Goal: Task Accomplishment & Management: Manage account settings

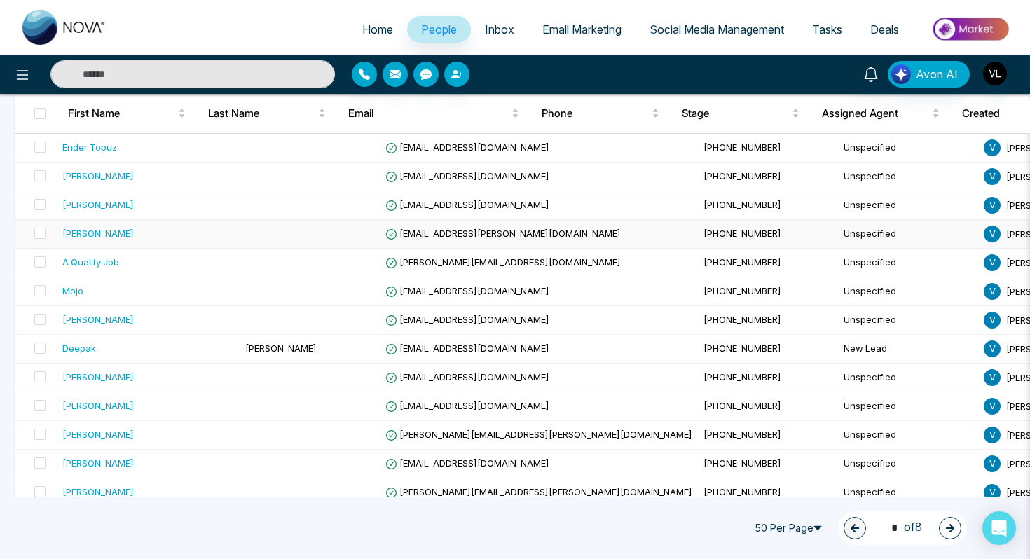
scroll to position [439, 0]
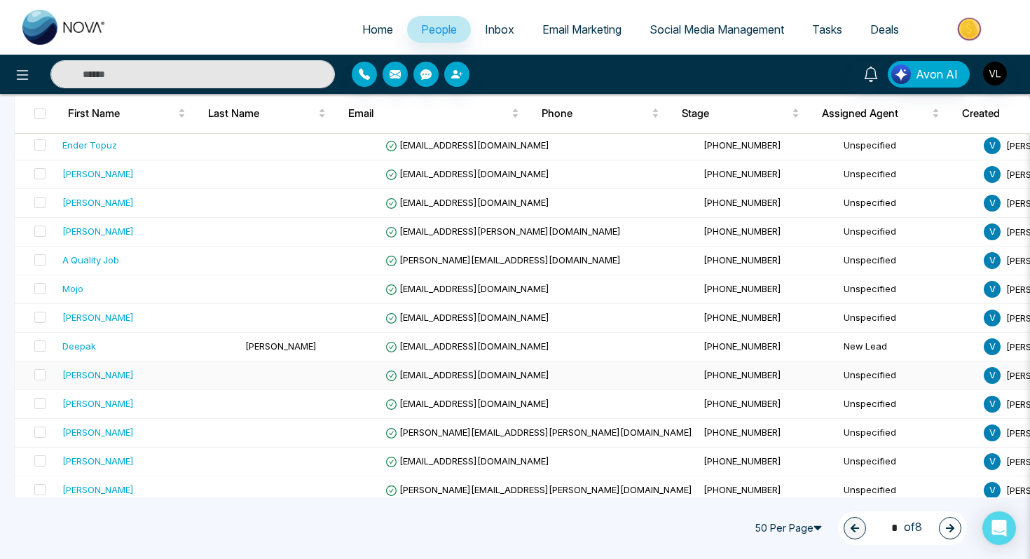
click at [109, 370] on div "[PERSON_NAME]" at bounding box center [97, 375] width 71 height 14
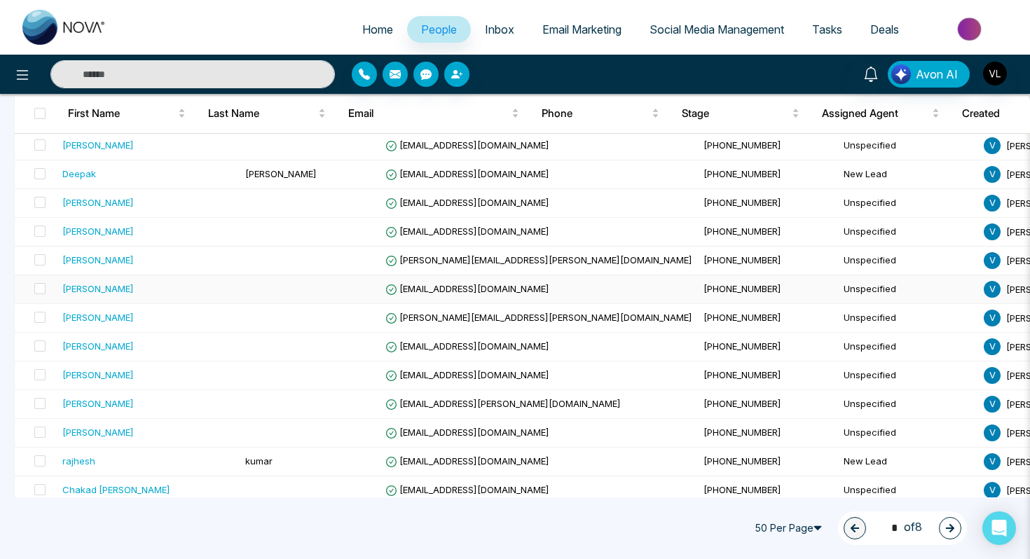
scroll to position [670, 0]
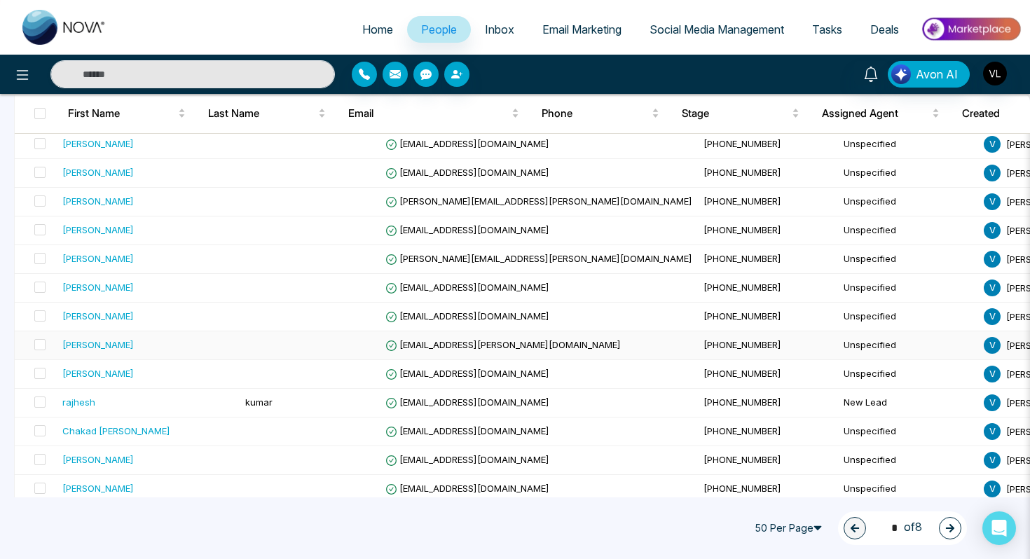
click at [128, 353] on td "[PERSON_NAME]" at bounding box center [148, 345] width 183 height 29
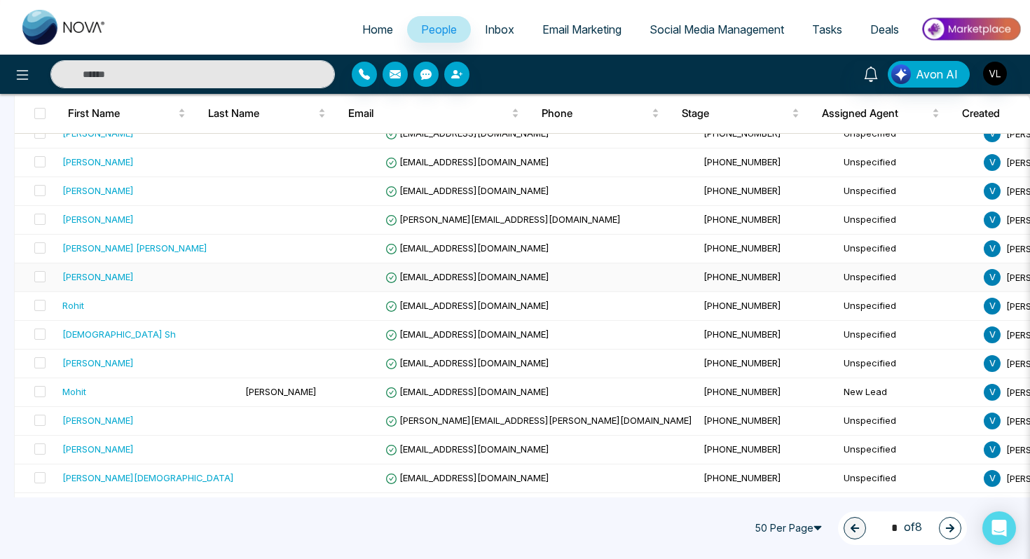
scroll to position [1222, 0]
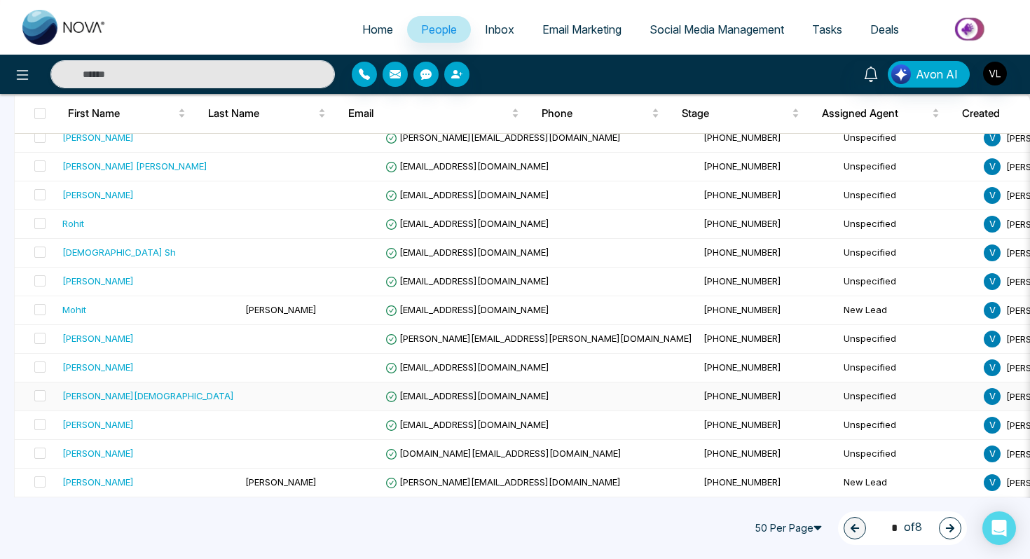
click at [130, 391] on div "[PERSON_NAME][DEMOGRAPHIC_DATA]" at bounding box center [148, 396] width 172 height 14
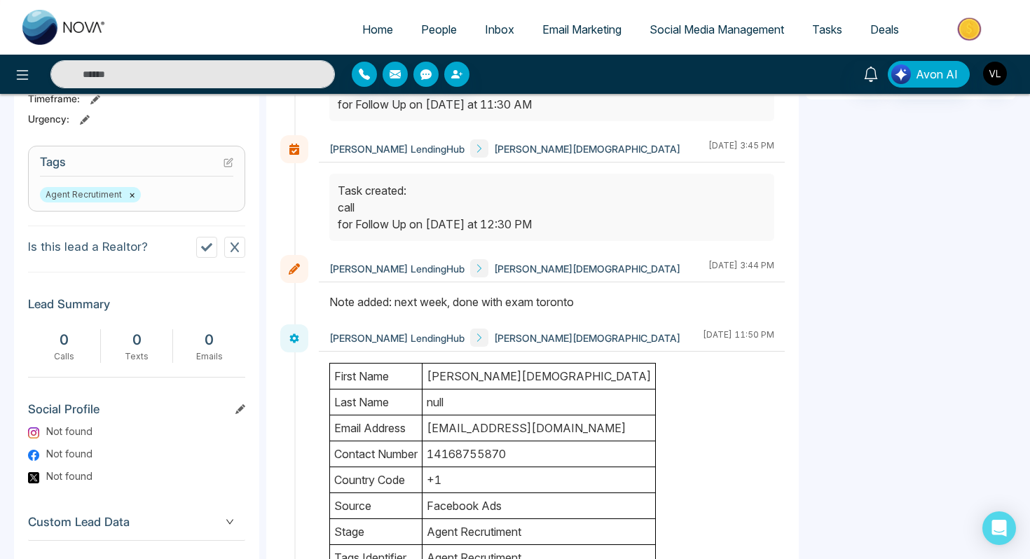
scroll to position [535, 0]
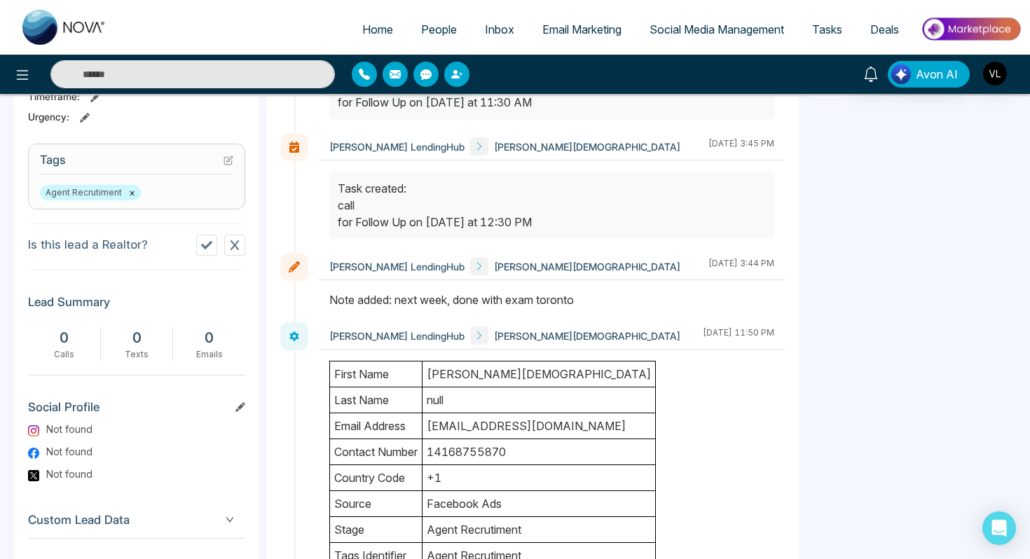
click at [392, 558] on td "tags identifier" at bounding box center [376, 556] width 92 height 26
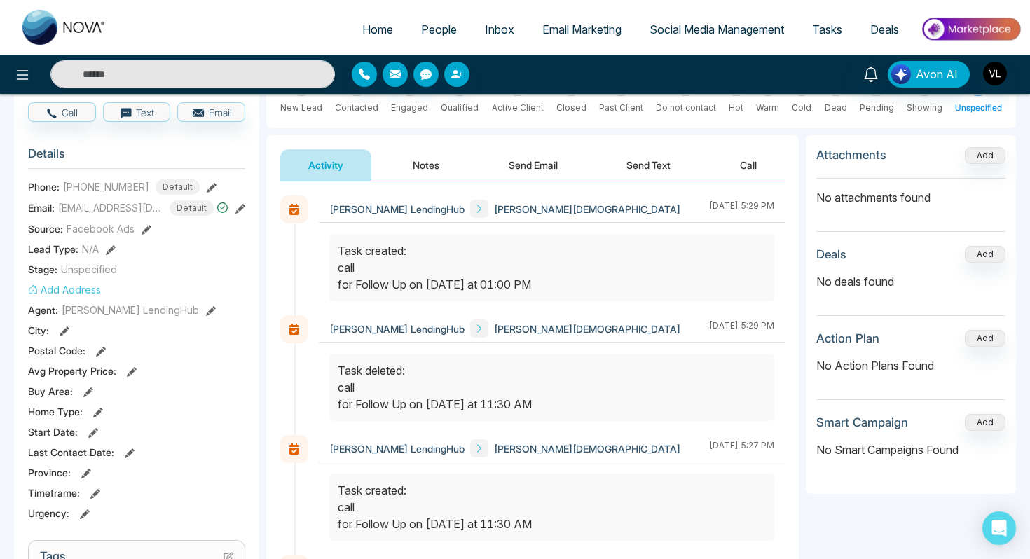
scroll to position [0, 0]
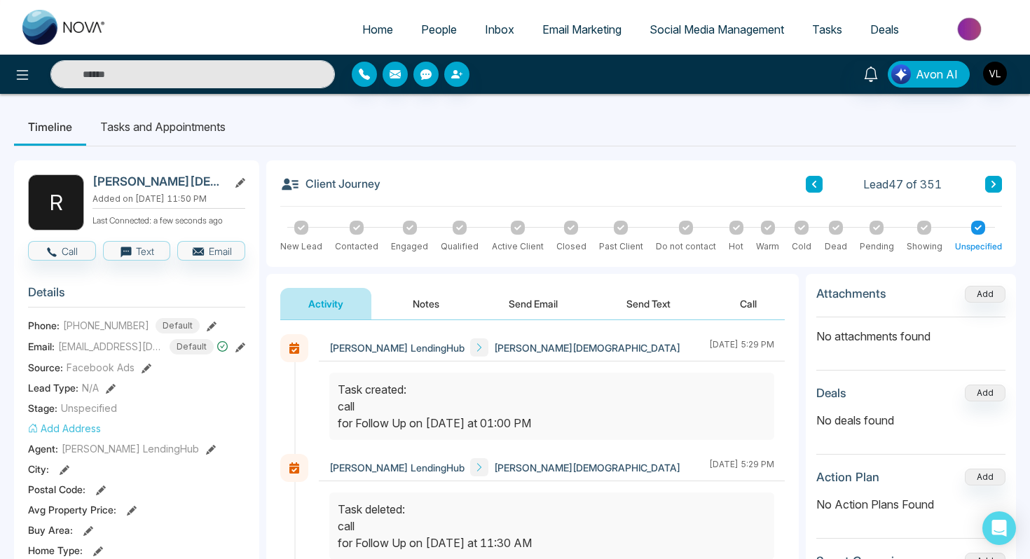
click at [446, 34] on span "People" at bounding box center [439, 29] width 36 height 14
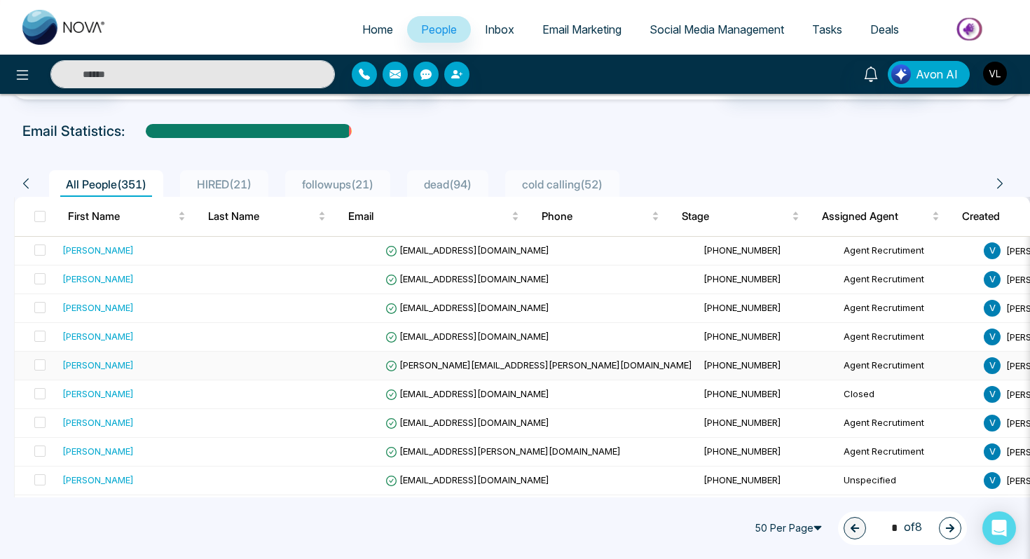
scroll to position [51, 0]
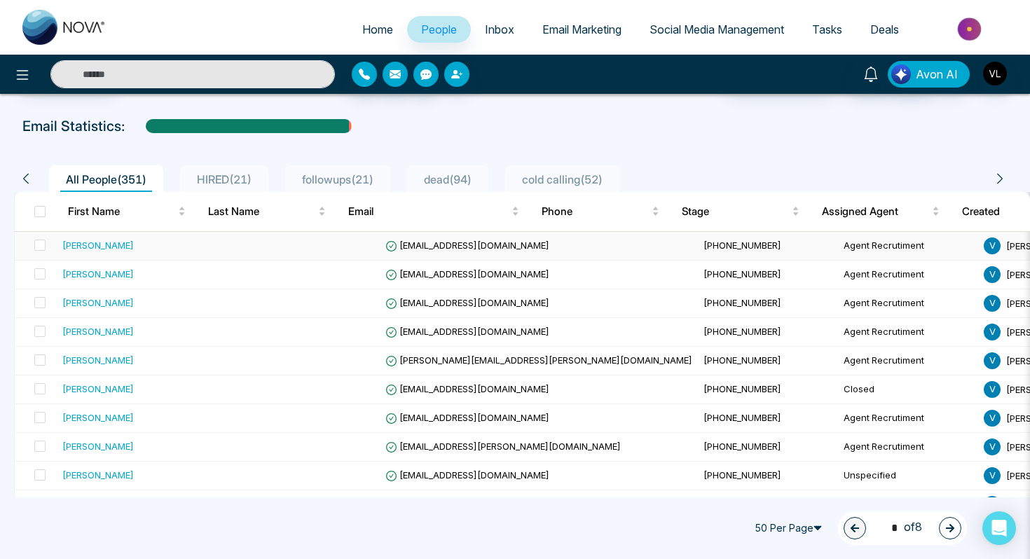
click at [116, 238] on div "[PERSON_NAME]" at bounding box center [97, 245] width 71 height 14
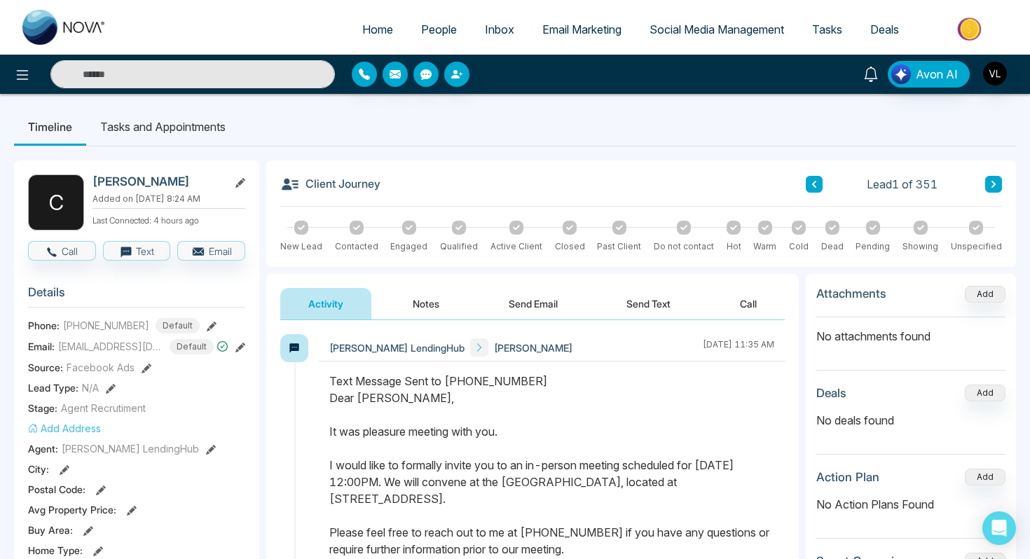
click at [872, 76] on icon at bounding box center [870, 74] width 15 height 15
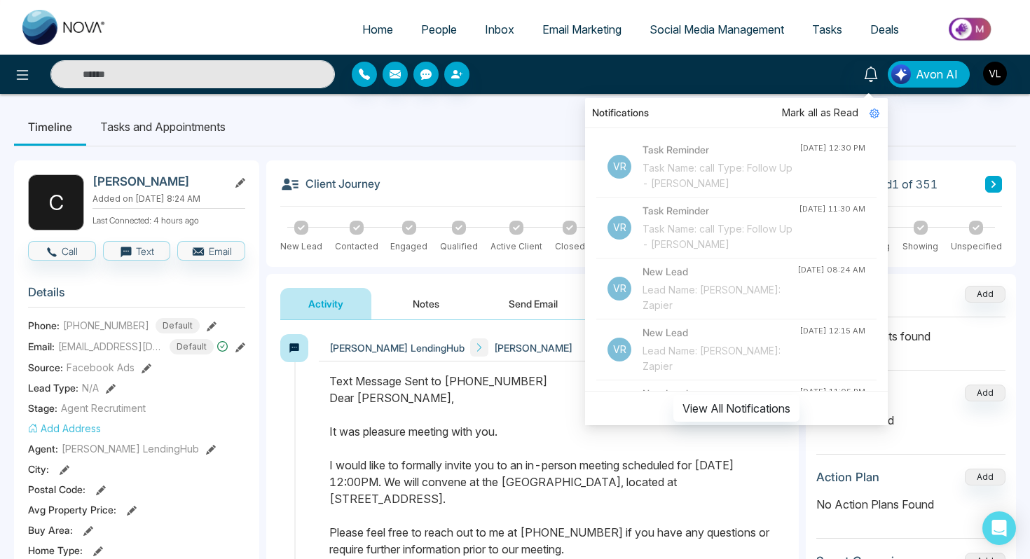
click at [209, 83] on input "text" at bounding box center [192, 74] width 284 height 28
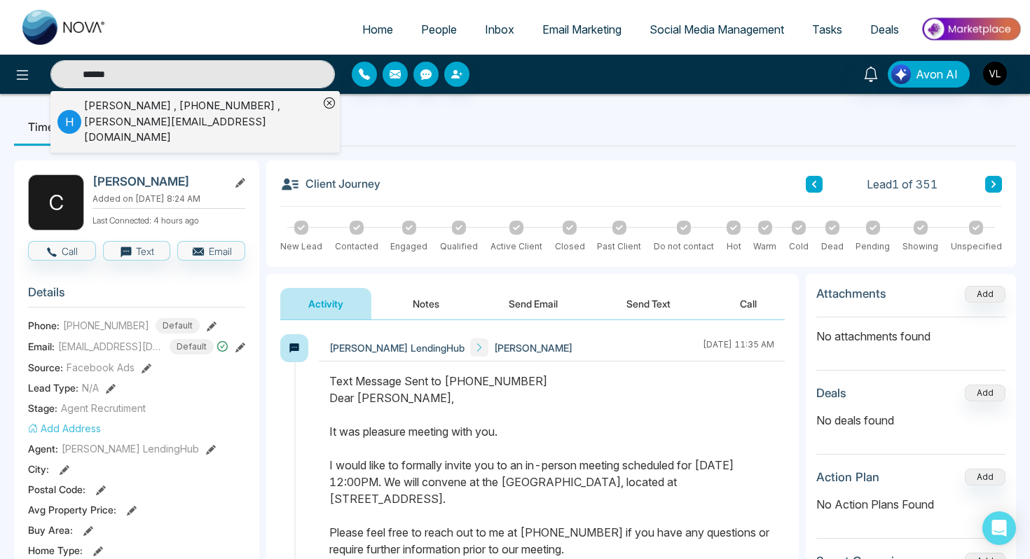
type input "*****"
click at [121, 121] on div "[PERSON_NAME] , [PHONE_NUMBER] , [PERSON_NAME][EMAIL_ADDRESS][DOMAIN_NAME]" at bounding box center [201, 122] width 235 height 48
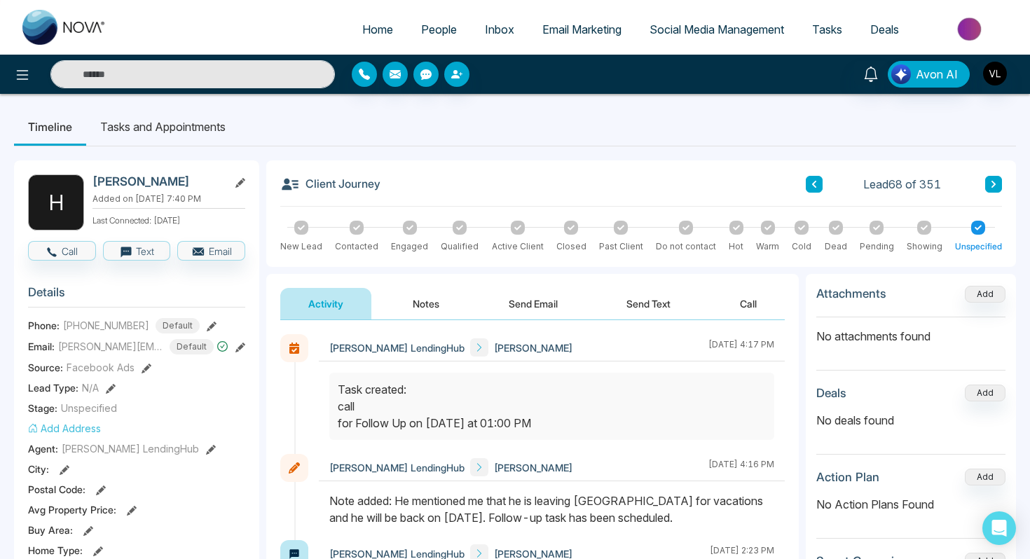
click at [428, 308] on button "Notes" at bounding box center [426, 304] width 83 height 32
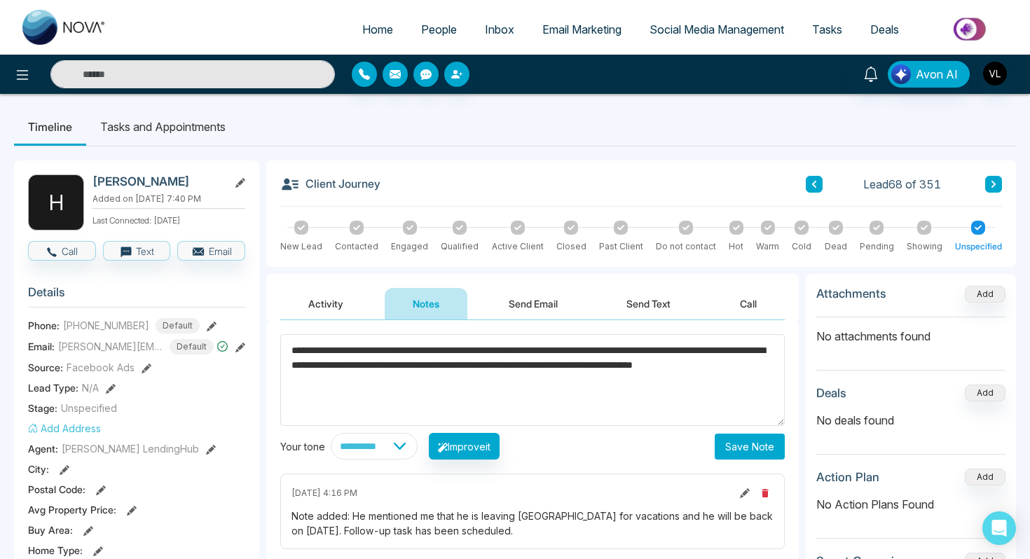
type textarea "**********"
click at [748, 455] on button "Save Note" at bounding box center [750, 447] width 70 height 26
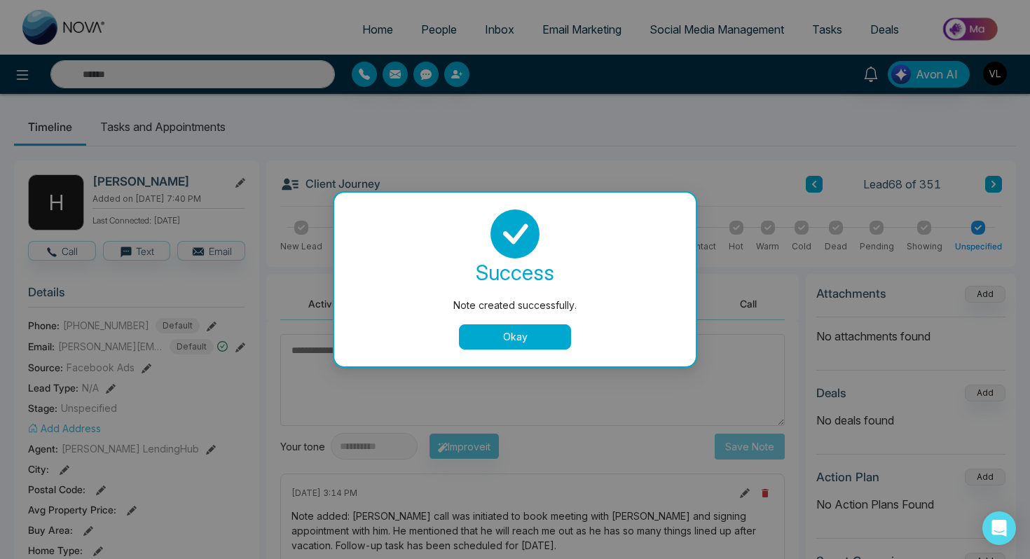
click at [475, 340] on button "Okay" at bounding box center [515, 336] width 112 height 25
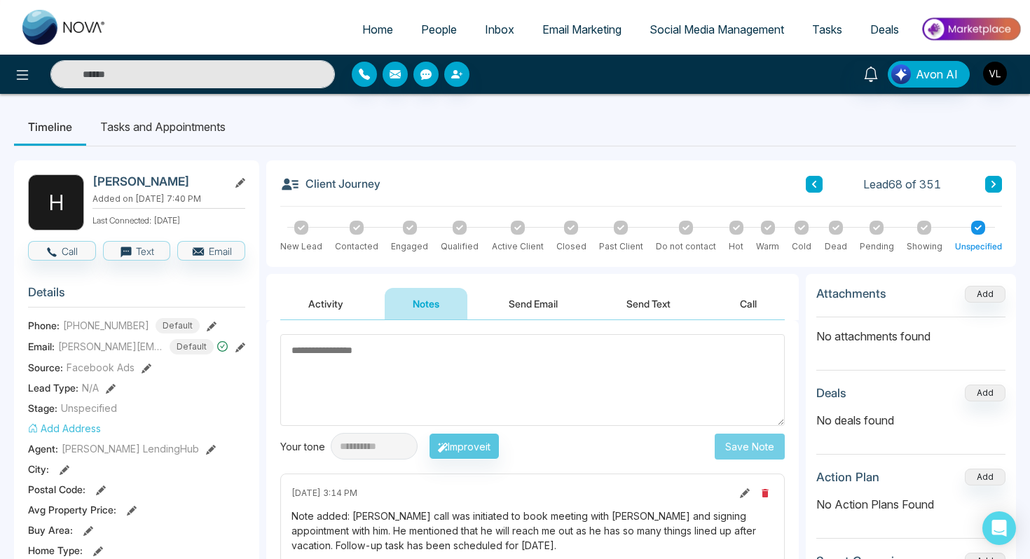
click at [134, 124] on li "Tasks and Appointments" at bounding box center [162, 127] width 153 height 38
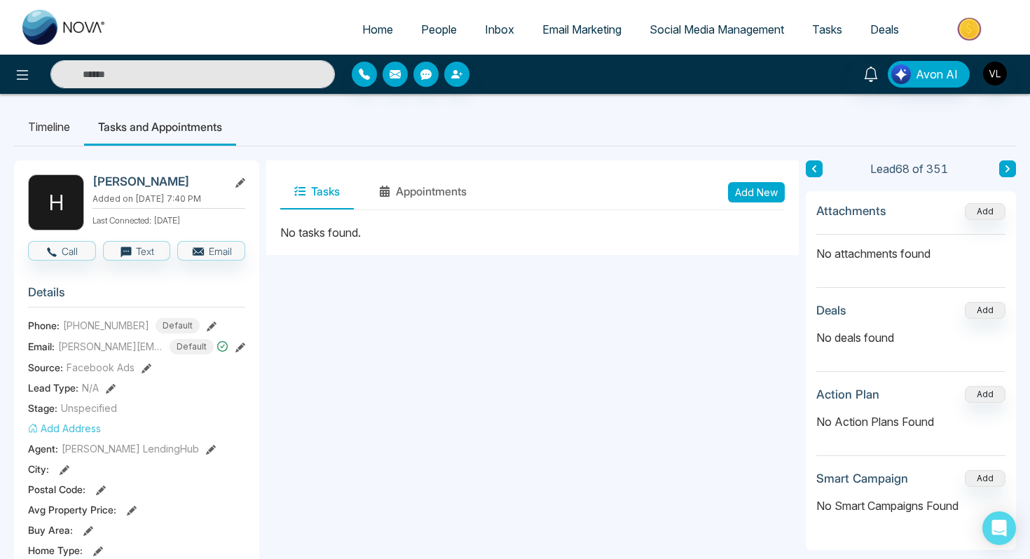
click at [744, 197] on button "Add New" at bounding box center [756, 192] width 57 height 20
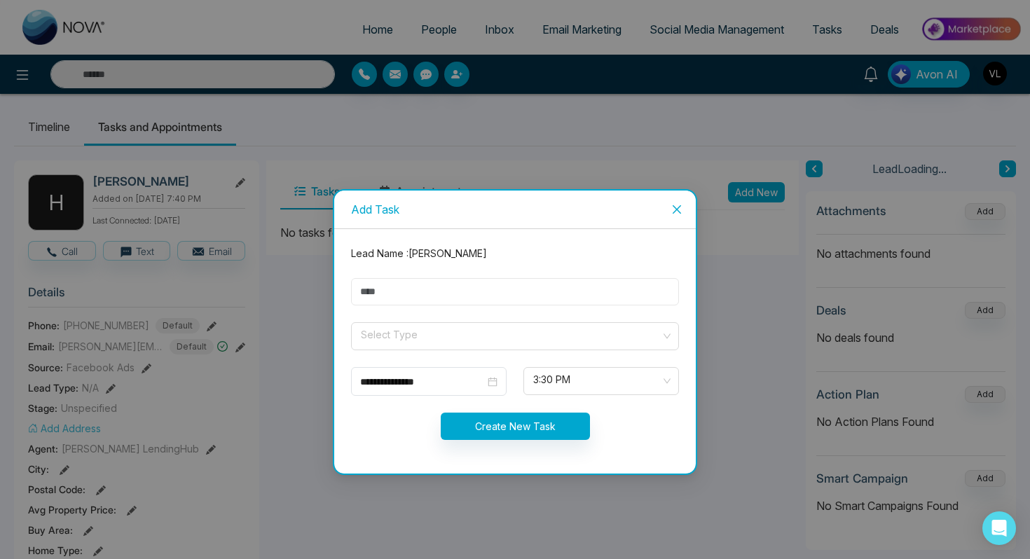
click at [390, 305] on input "text" at bounding box center [515, 291] width 328 height 27
type input "****"
click at [424, 329] on input "search" at bounding box center [509, 333] width 301 height 21
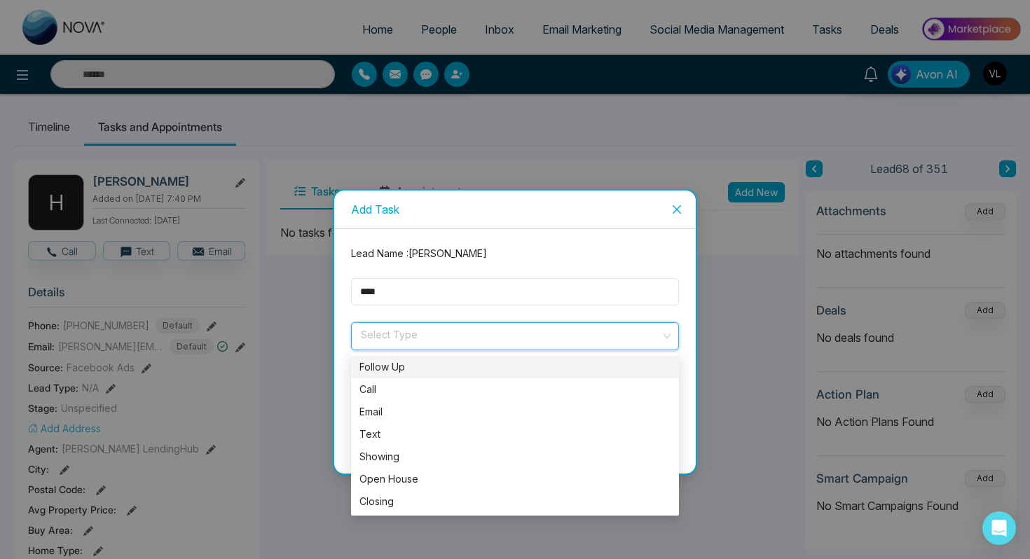
click at [387, 366] on div "Follow Up" at bounding box center [514, 366] width 311 height 15
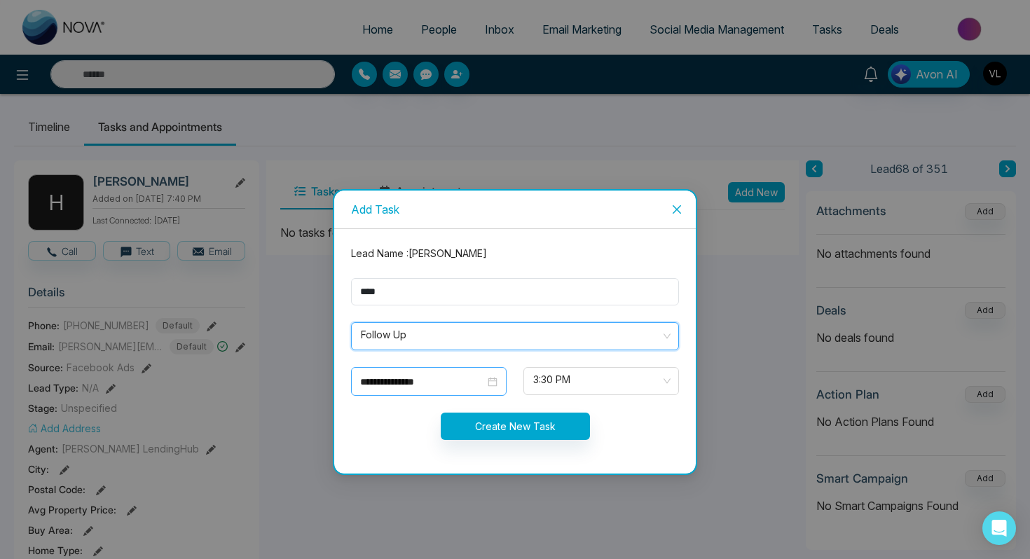
click at [494, 380] on div "**********" at bounding box center [428, 381] width 137 height 15
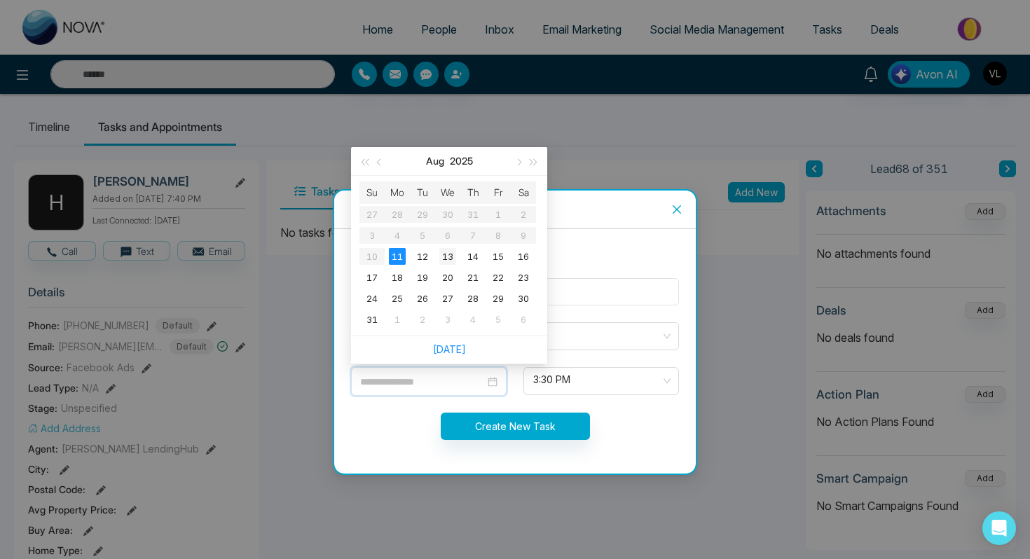
type input "**********"
click at [446, 261] on div "13" at bounding box center [447, 256] width 17 height 17
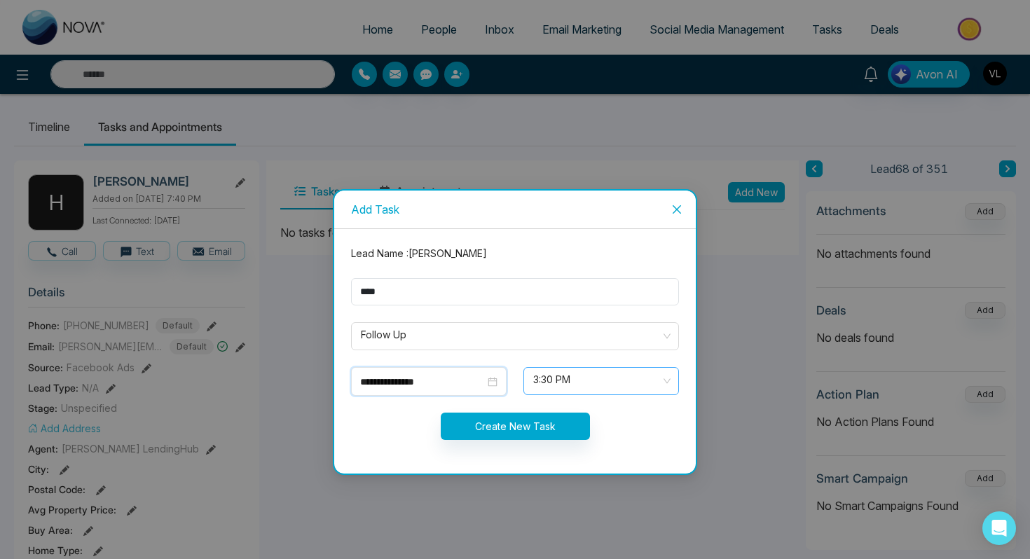
click at [559, 380] on span "3:30 PM" at bounding box center [601, 381] width 136 height 24
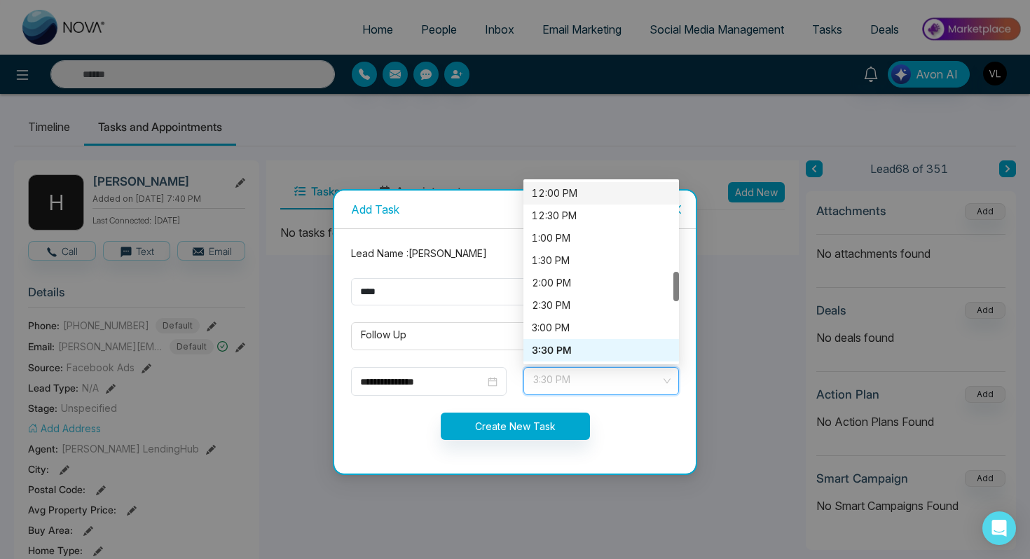
click at [543, 202] on div "12:00 PM" at bounding box center [601, 193] width 156 height 22
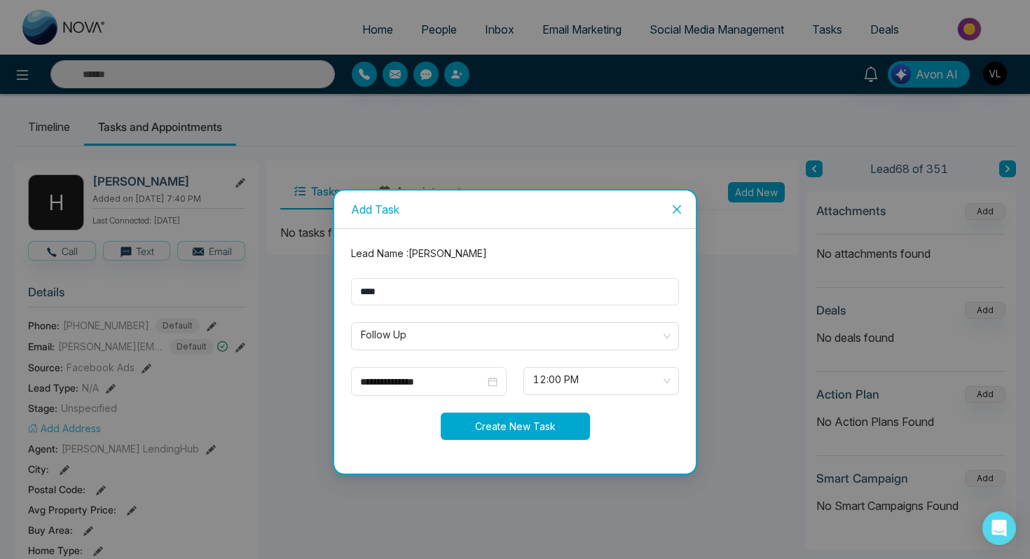
click at [511, 421] on button "Create New Task" at bounding box center [515, 426] width 149 height 27
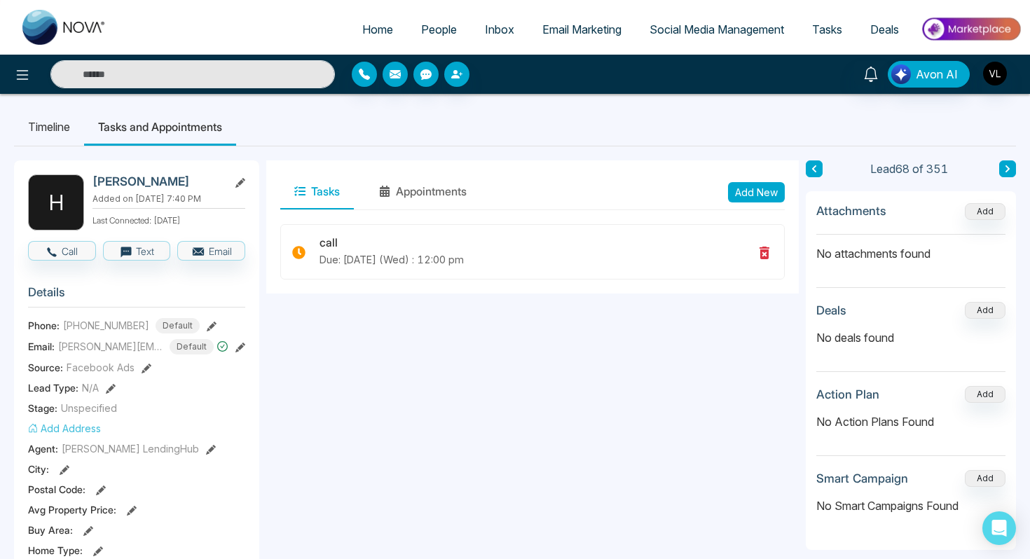
click at [428, 32] on span "People" at bounding box center [439, 29] width 36 height 14
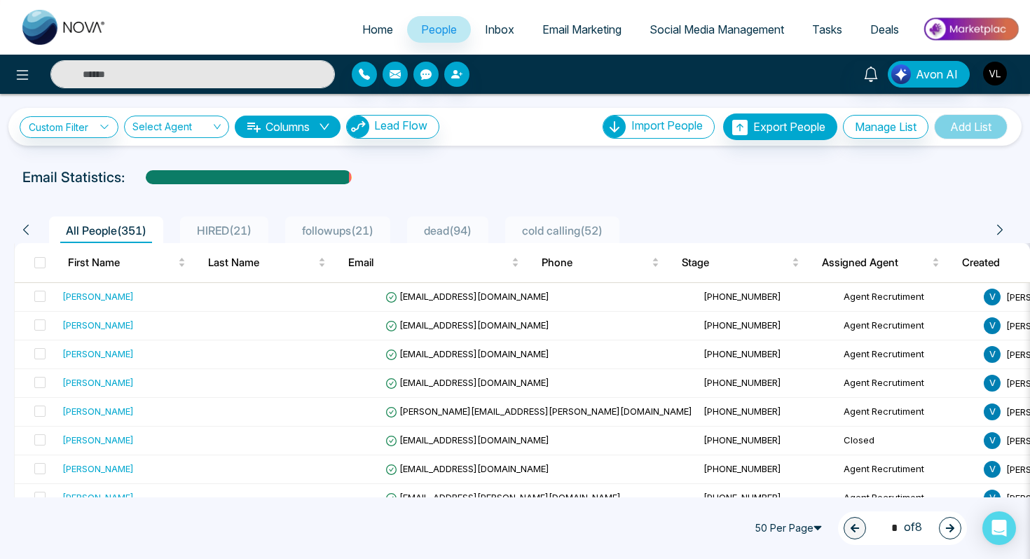
click at [189, 77] on input "text" at bounding box center [192, 74] width 284 height 28
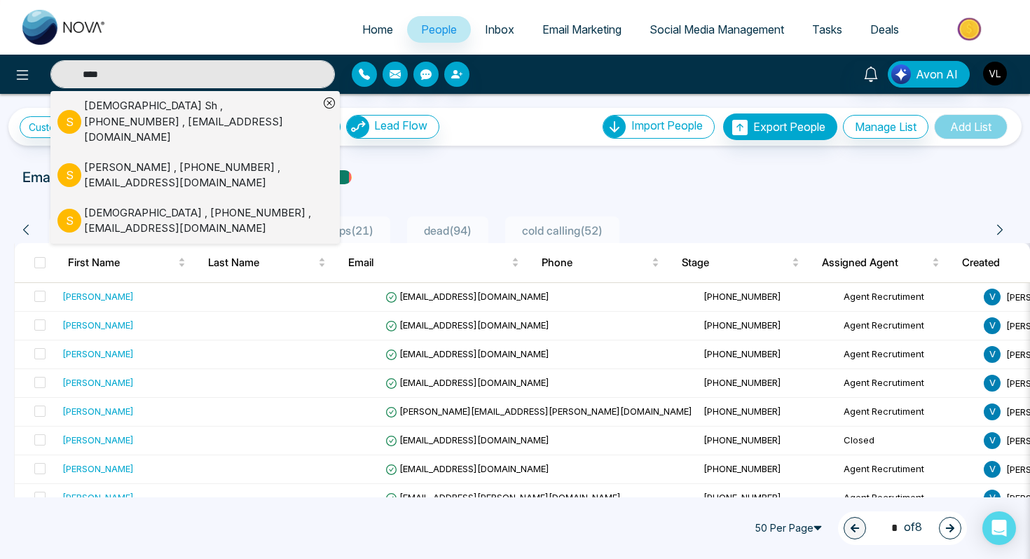
type input "****"
click at [85, 112] on div "[PERSON_NAME] , [PHONE_NUMBER] , [EMAIL_ADDRESS][DOMAIN_NAME]" at bounding box center [201, 122] width 235 height 48
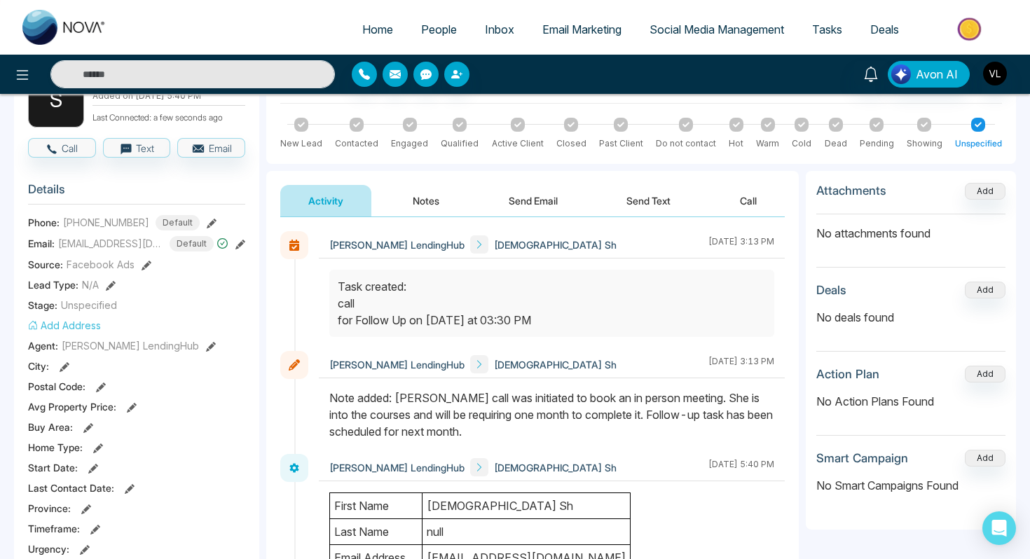
scroll to position [106, 0]
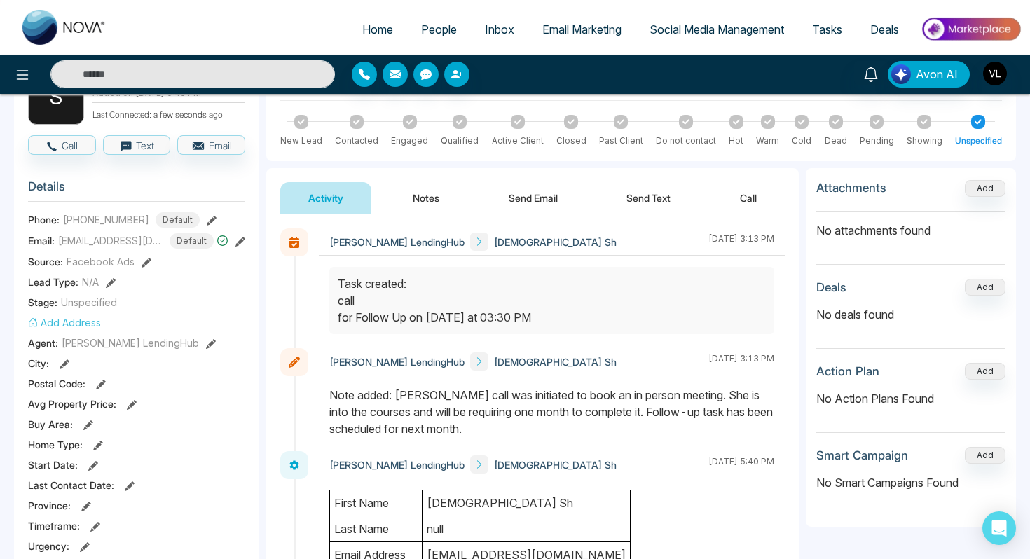
click at [161, 74] on input "text" at bounding box center [192, 74] width 284 height 28
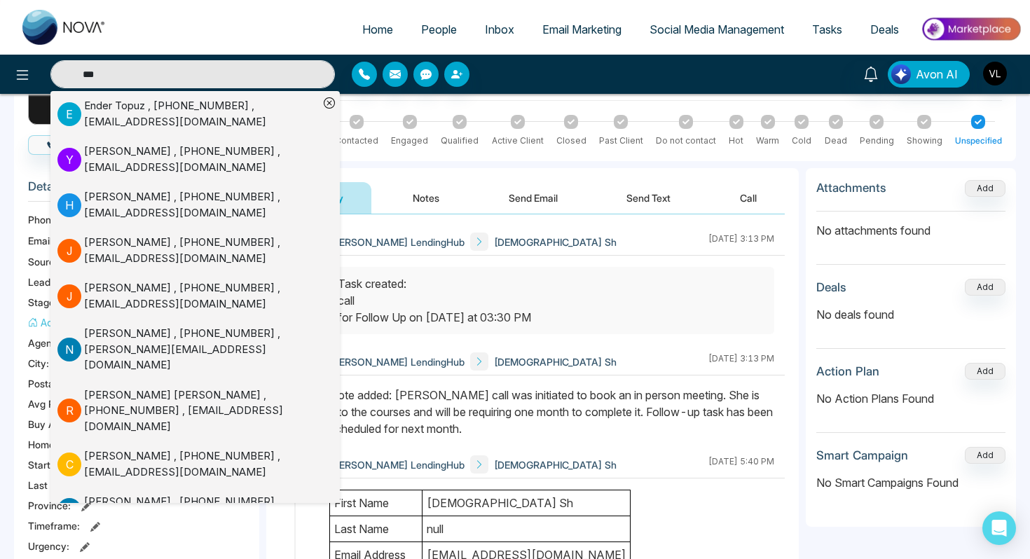
type input "***"
click at [238, 32] on ul "Home People Inbox Email Marketing Social Media Management Tasks Deals" at bounding box center [571, 30] width 901 height 39
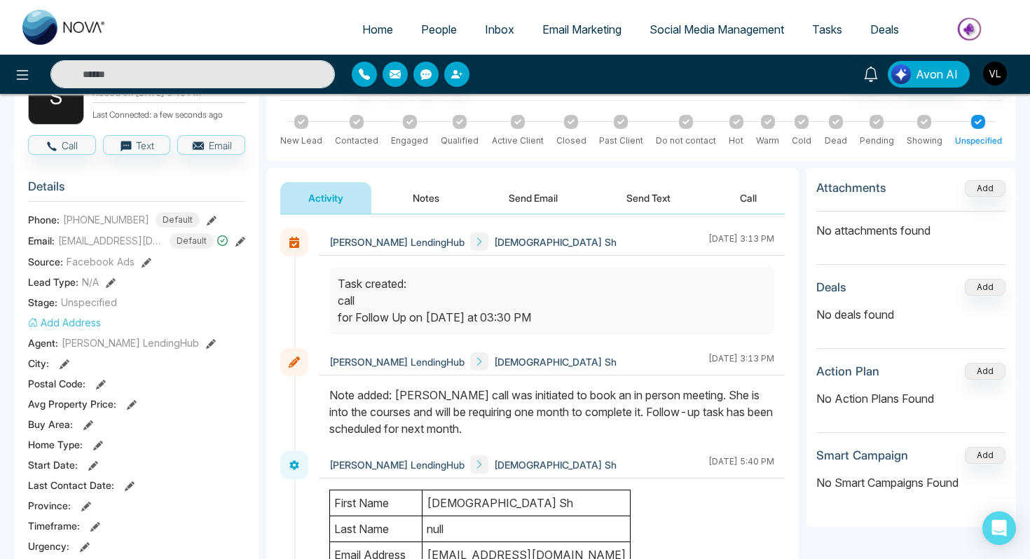
click at [193, 60] on input "text" at bounding box center [192, 74] width 284 height 28
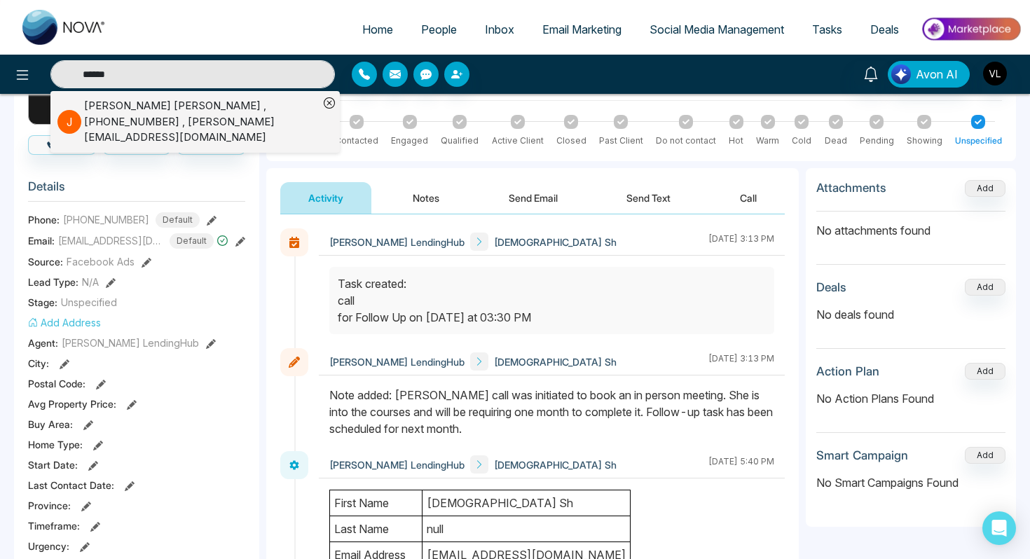
type input "******"
click at [430, 27] on span "People" at bounding box center [439, 29] width 36 height 14
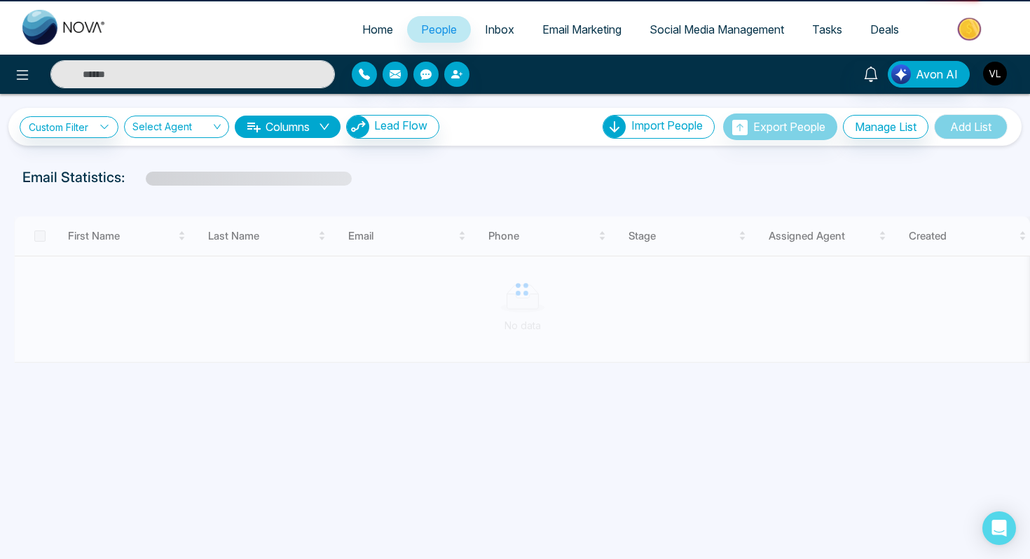
click at [430, 27] on span "People" at bounding box center [439, 29] width 36 height 14
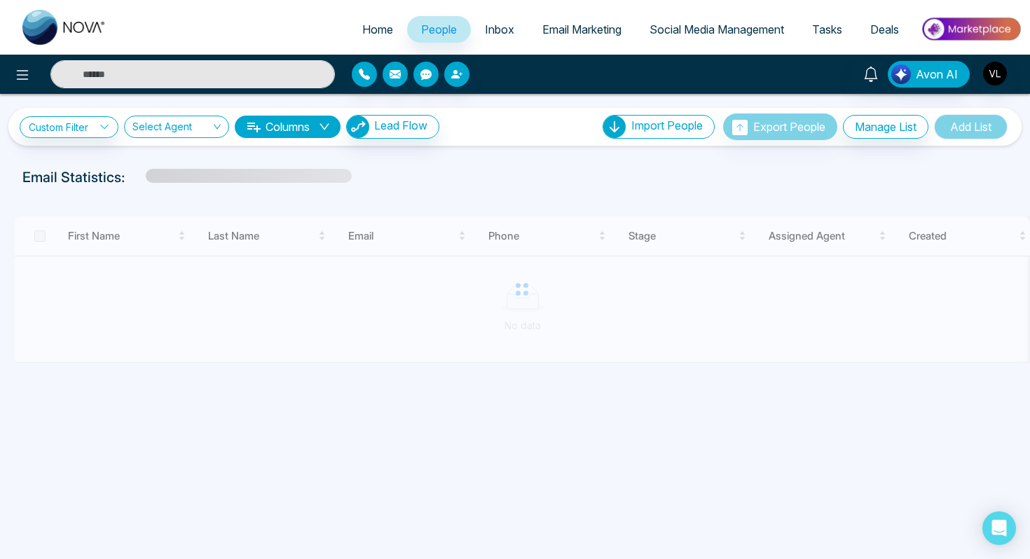
click at [143, 79] on input "text" at bounding box center [192, 74] width 284 height 28
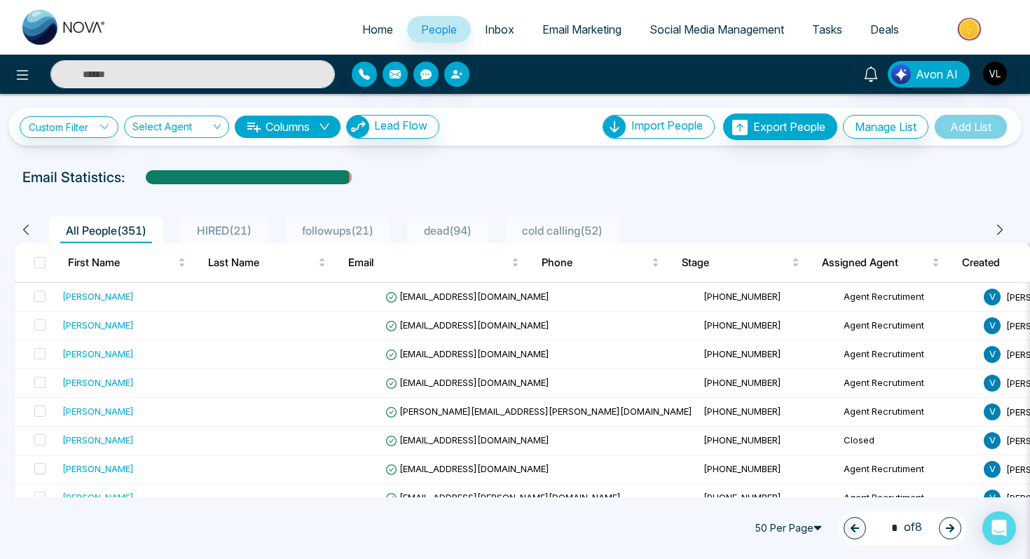
click at [143, 79] on input "text" at bounding box center [192, 74] width 284 height 28
type input "**********"
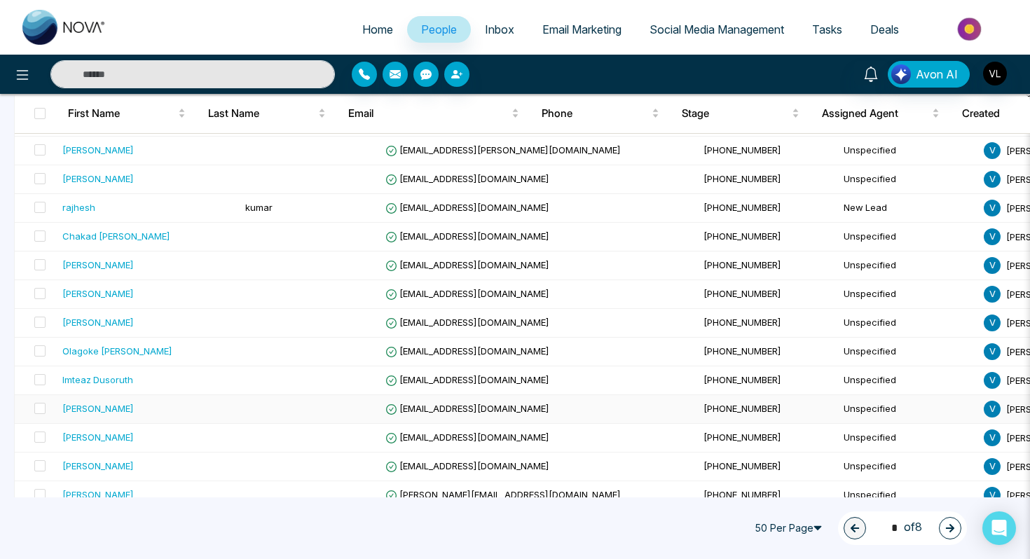
scroll to position [1222, 0]
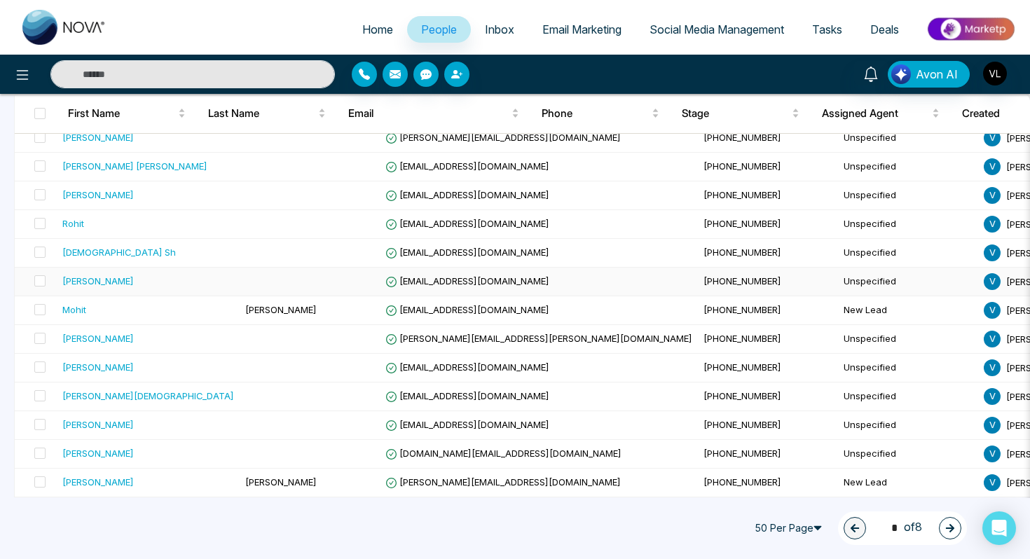
click at [105, 277] on div "[PERSON_NAME]" at bounding box center [97, 281] width 71 height 14
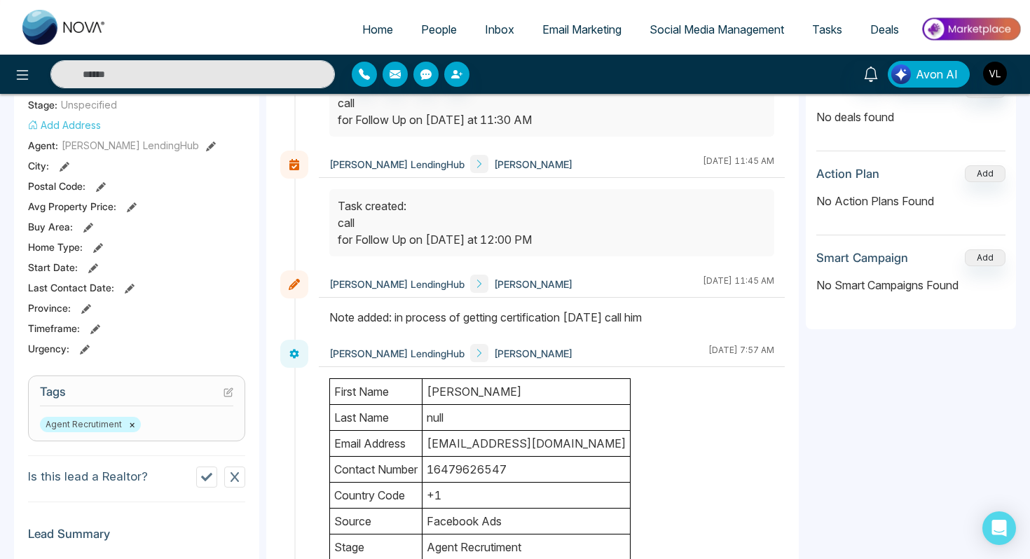
scroll to position [331, 0]
